Goal: Task Accomplishment & Management: Complete application form

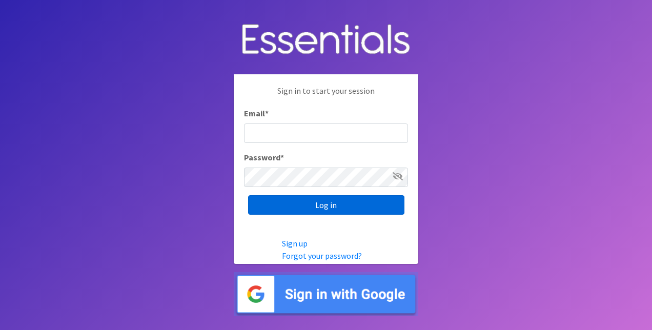
type input "[EMAIL_ADDRESS][DOMAIN_NAME]"
click at [338, 209] on input "Log in" at bounding box center [326, 204] width 156 height 19
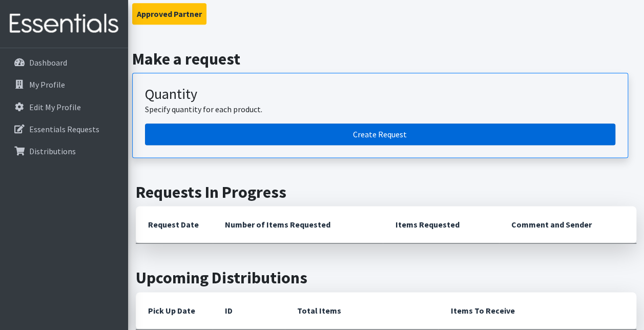
scroll to position [615, 0]
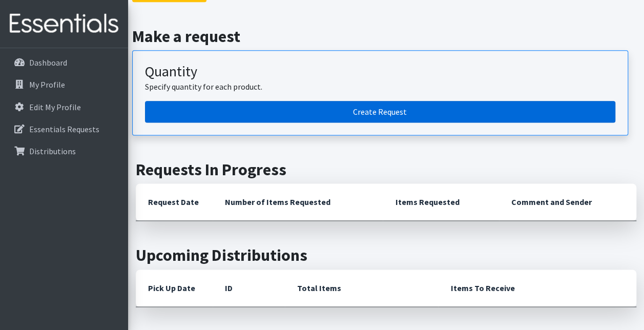
click at [309, 101] on link "Create Request" at bounding box center [380, 112] width 470 height 22
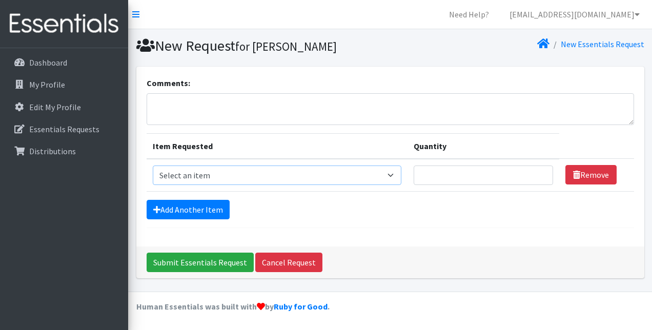
click at [176, 172] on select "Select an item 2T3T(30/child) 3T4T(30/child) 4T5T(30/child) Cloth Diaper Kit (s…" at bounding box center [277, 174] width 249 height 19
select select "964"
click at [153, 165] on select "Select an item 2T3T(30/child) 3T4T(30/child) 4T5T(30/child) Cloth Diaper Kit (s…" at bounding box center [277, 174] width 249 height 19
click at [504, 175] on input "Quantity" at bounding box center [482, 174] width 139 height 19
type input "500"
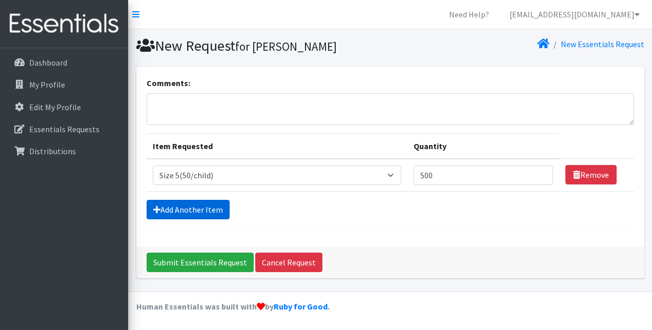
click at [175, 203] on link "Add Another Item" at bounding box center [187, 209] width 83 height 19
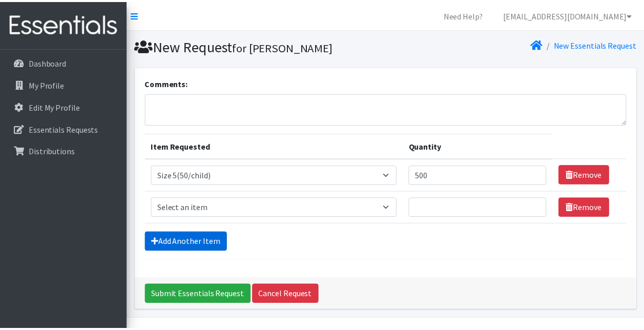
scroll to position [25, 0]
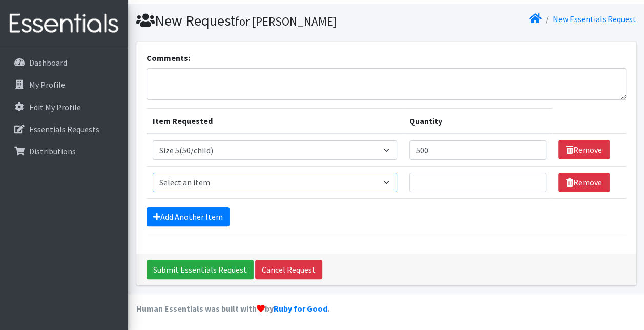
click at [189, 180] on select "Select an item 2T3T(30/child) 3T4T(30/child) 4T5T(30/child) Cloth Diaper Kit (s…" at bounding box center [275, 182] width 245 height 19
select select "954"
click at [153, 173] on select "Select an item 2T3T(30/child) 3T4T(30/child) 4T5T(30/child) Cloth Diaper Kit (s…" at bounding box center [275, 182] width 245 height 19
click at [231, 153] on select "Select an item 2T3T(30/child) 3T4T(30/child) 4T5T(30/child) Cloth Diaper Kit (s…" at bounding box center [275, 149] width 245 height 19
select select "954"
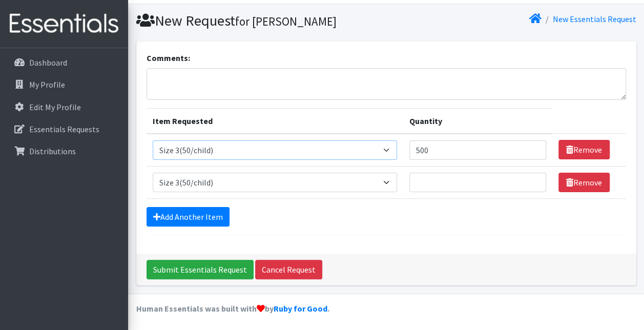
click at [153, 140] on select "Select an item 2T3T(30/child) 3T4T(30/child) 4T5T(30/child) Cloth Diaper Kit (s…" at bounding box center [275, 149] width 245 height 19
click at [230, 183] on select "Select an item 2T3T(30/child) 3T4T(30/child) 4T5T(30/child) Cloth Diaper Kit (s…" at bounding box center [275, 182] width 245 height 19
select select "964"
click at [153, 173] on select "Select an item 2T3T(30/child) 3T4T(30/child) 4T5T(30/child) Cloth Diaper Kit (s…" at bounding box center [275, 182] width 245 height 19
click at [496, 180] on input "Quantity" at bounding box center [477, 182] width 137 height 19
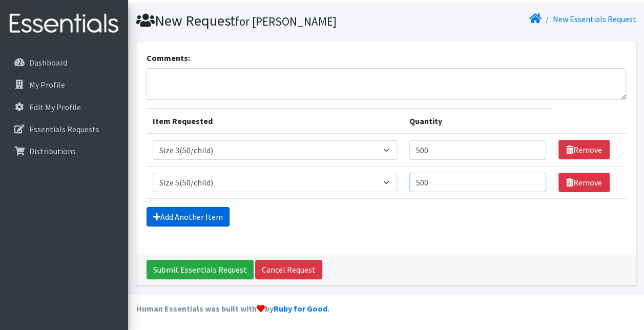
type input "500"
click at [183, 212] on link "Add Another Item" at bounding box center [187, 216] width 83 height 19
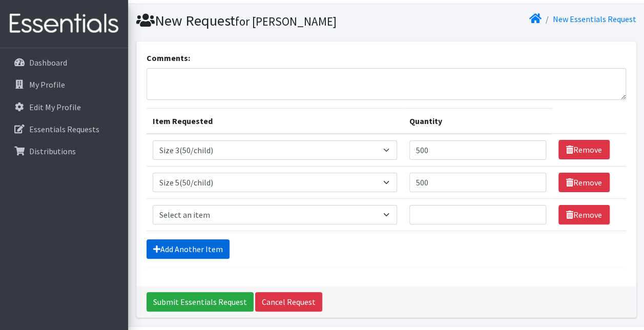
scroll to position [57, 0]
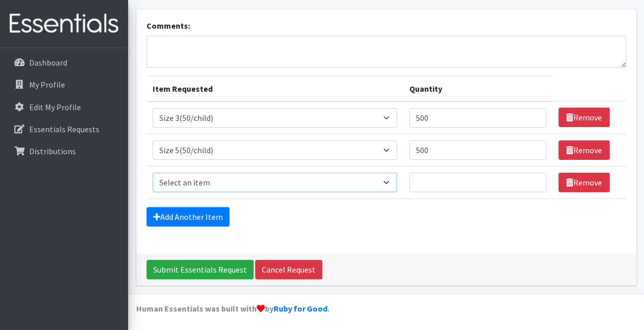
click at [190, 176] on select "Select an item 2T3T(30/child) 3T4T(30/child) 4T5T(30/child) Cloth Diaper Kit (s…" at bounding box center [275, 182] width 245 height 19
select select "966"
click at [153, 173] on select "Select an item 2T3T(30/child) 3T4T(30/child) 4T5T(30/child) Cloth Diaper Kit (s…" at bounding box center [275, 182] width 245 height 19
click at [478, 179] on input "Quantity" at bounding box center [477, 182] width 137 height 19
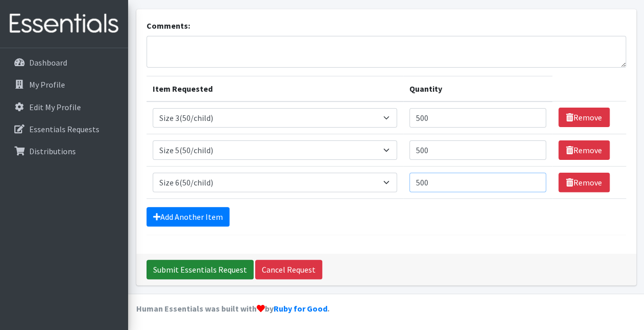
type input "500"
click at [202, 265] on input "Submit Essentials Request" at bounding box center [199, 269] width 107 height 19
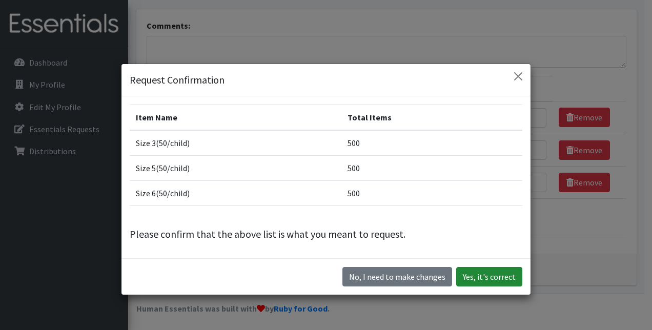
click at [498, 273] on button "Yes, it's correct" at bounding box center [489, 276] width 66 height 19
